Goal: Unclear

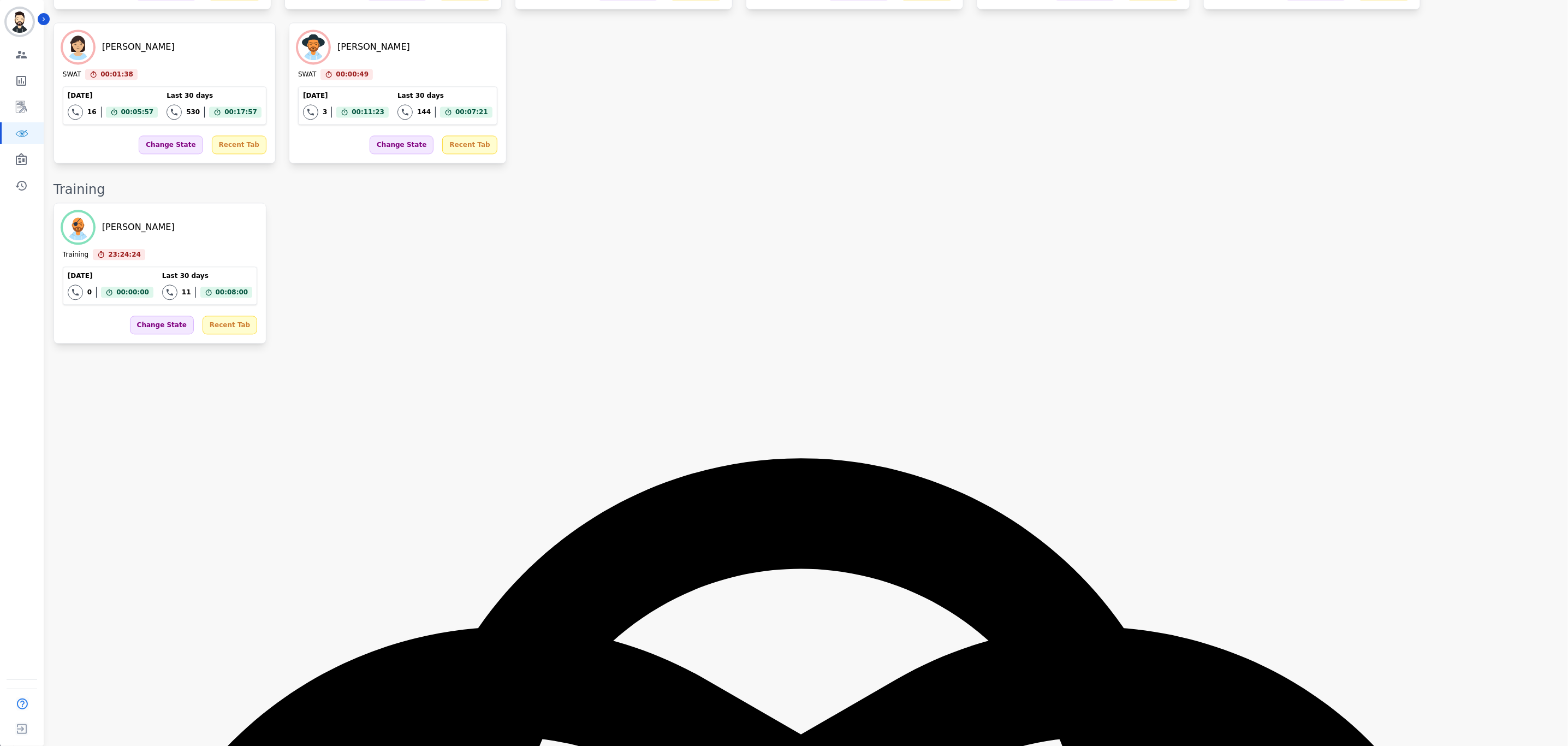
scroll to position [1405, 0]
